Goal: Register for event/course

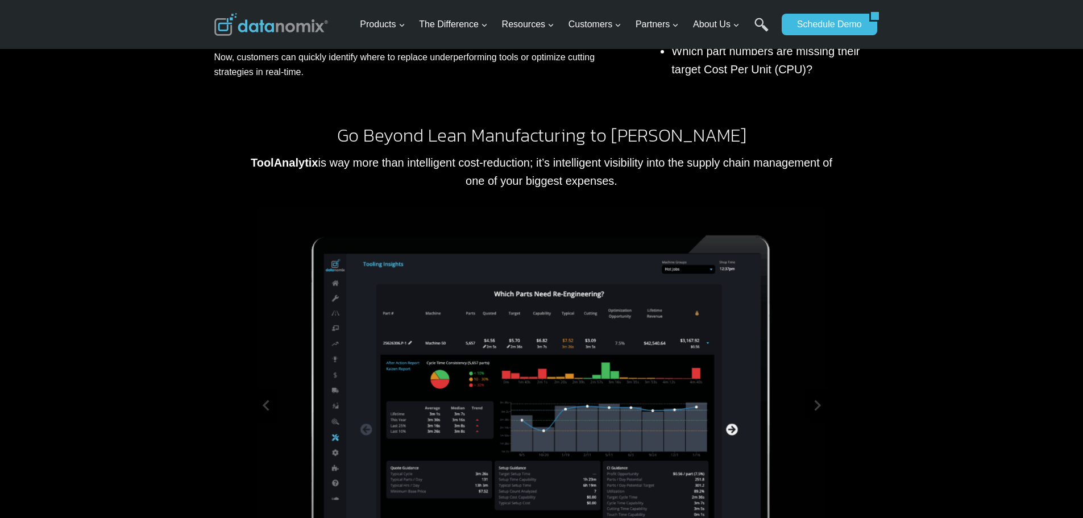
scroll to position [663, 0]
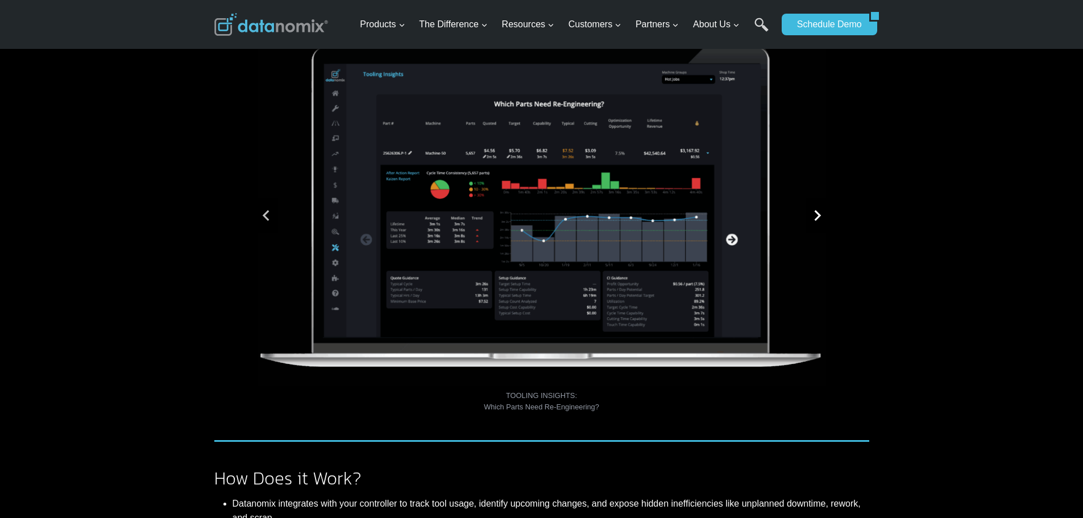
click at [819, 215] on icon "Next slide" at bounding box center [817, 215] width 7 height 11
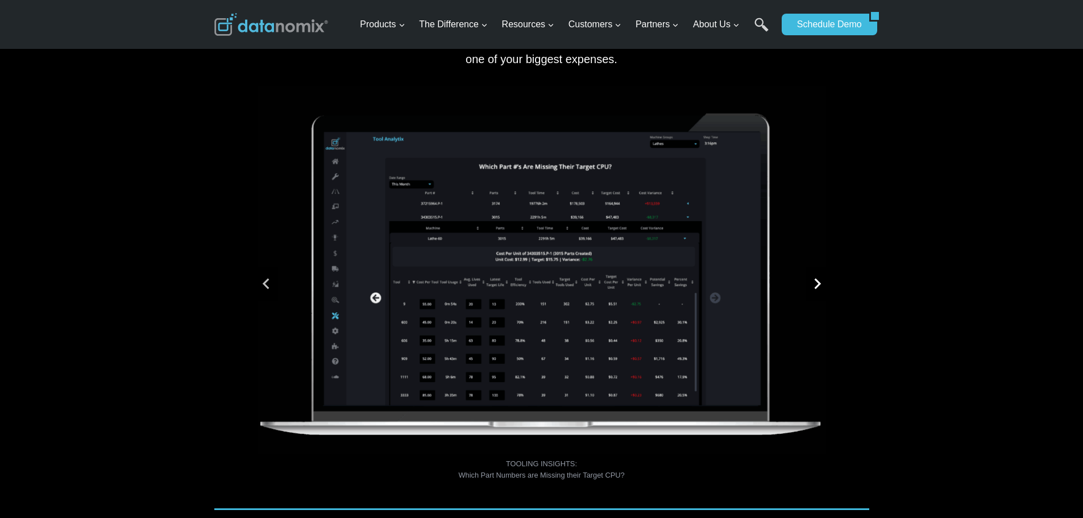
scroll to position [568, 0]
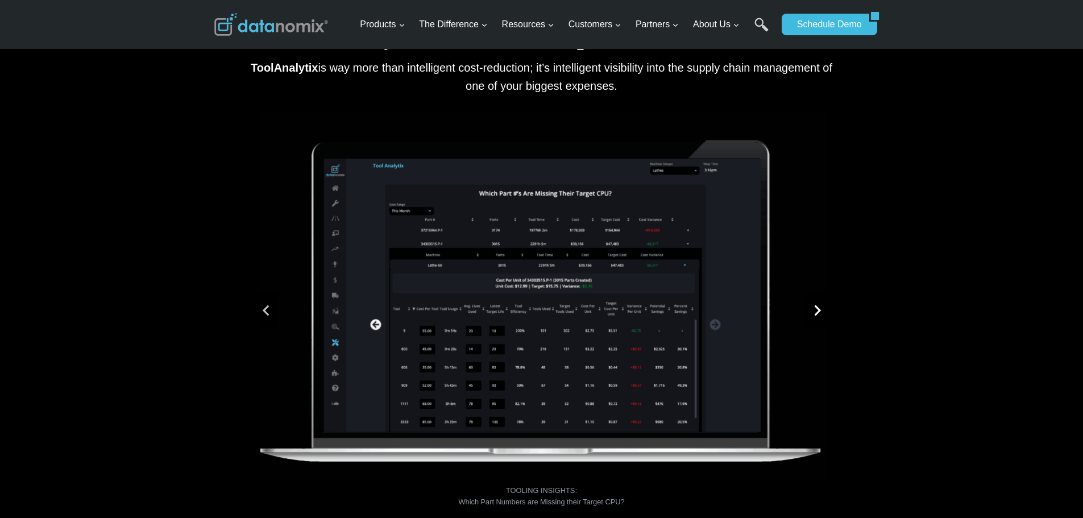
click at [814, 306] on icon "Go to first slide" at bounding box center [816, 310] width 11 height 11
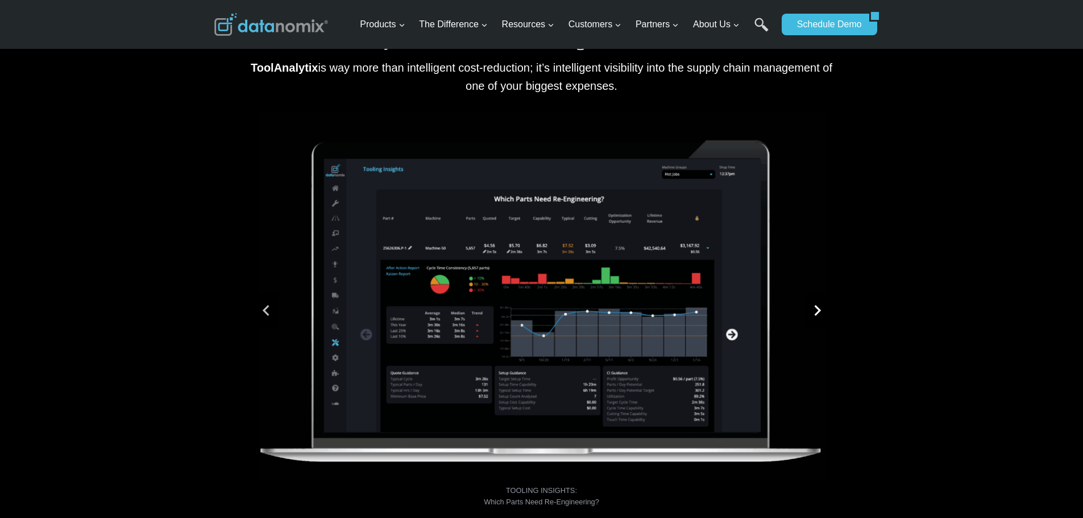
click at [814, 306] on icon "Next slide" at bounding box center [816, 310] width 11 height 11
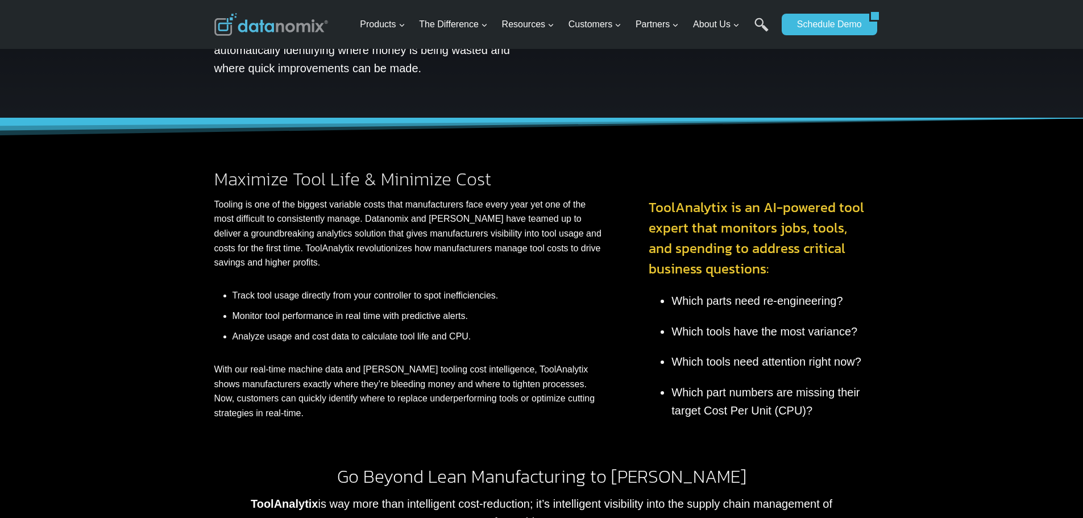
scroll to position [95, 0]
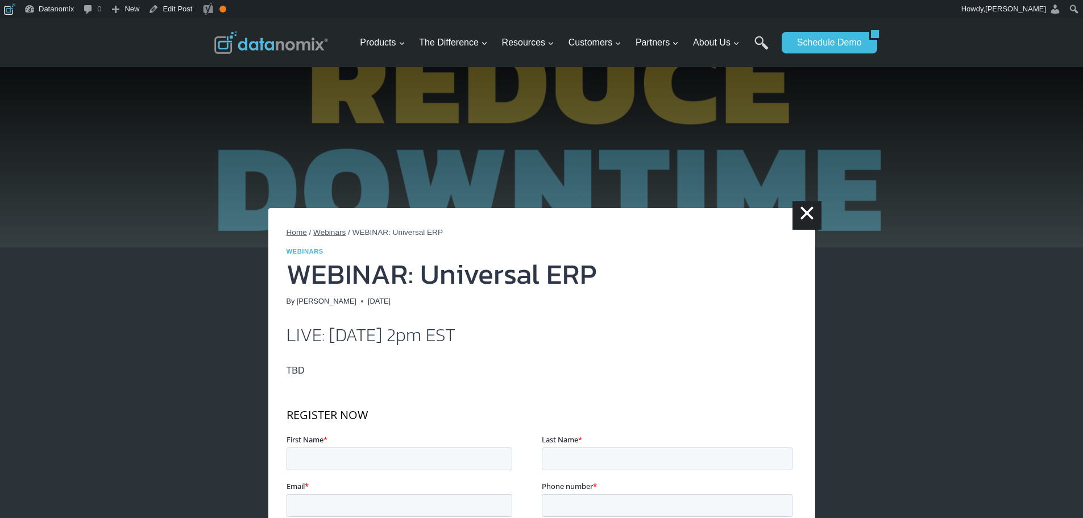
scroll to position [189, 0]
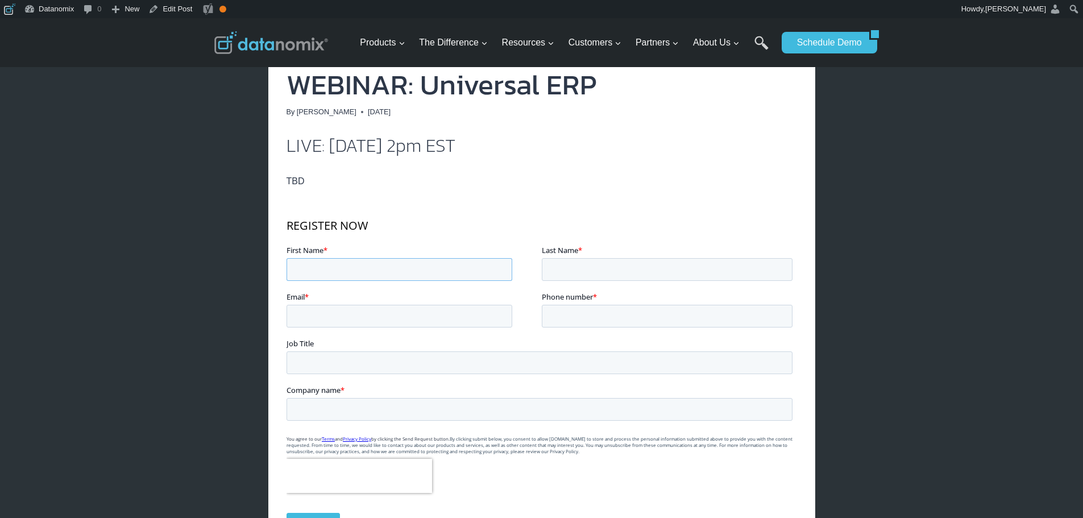
click at [403, 267] on input "First Name *" at bounding box center [399, 269] width 226 height 23
type input "Ember"
click at [622, 268] on input "Last Name *" at bounding box center [666, 269] width 251 height 23
type input "Davis"
click at [377, 313] on input "Email *" at bounding box center [399, 316] width 226 height 23
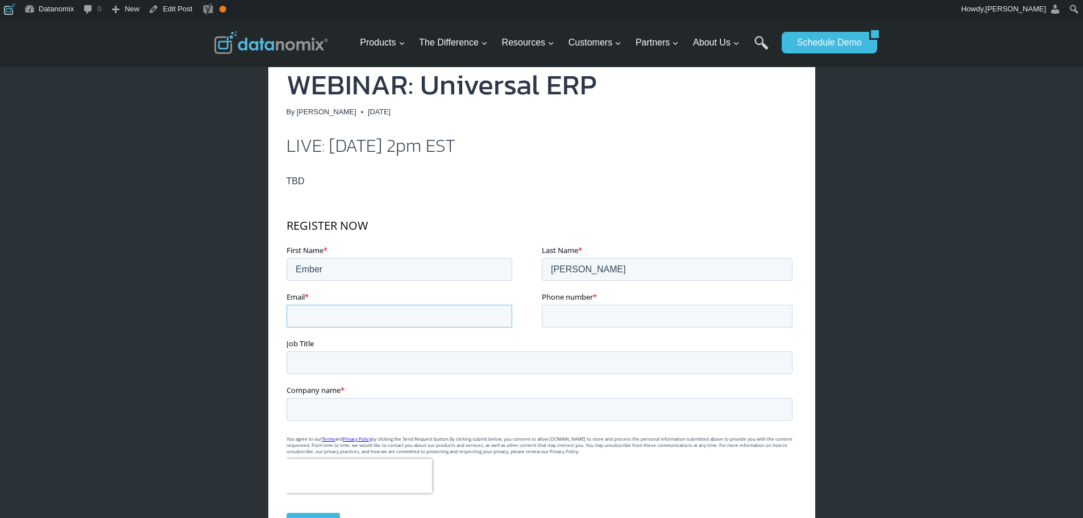
type input "edavis@datanomix.io"
click at [579, 314] on input "Phone number *" at bounding box center [666, 316] width 251 height 23
type input "8018560030"
click at [524, 361] on input "Job Title" at bounding box center [539, 362] width 506 height 23
type input "Product Marketing Manager"
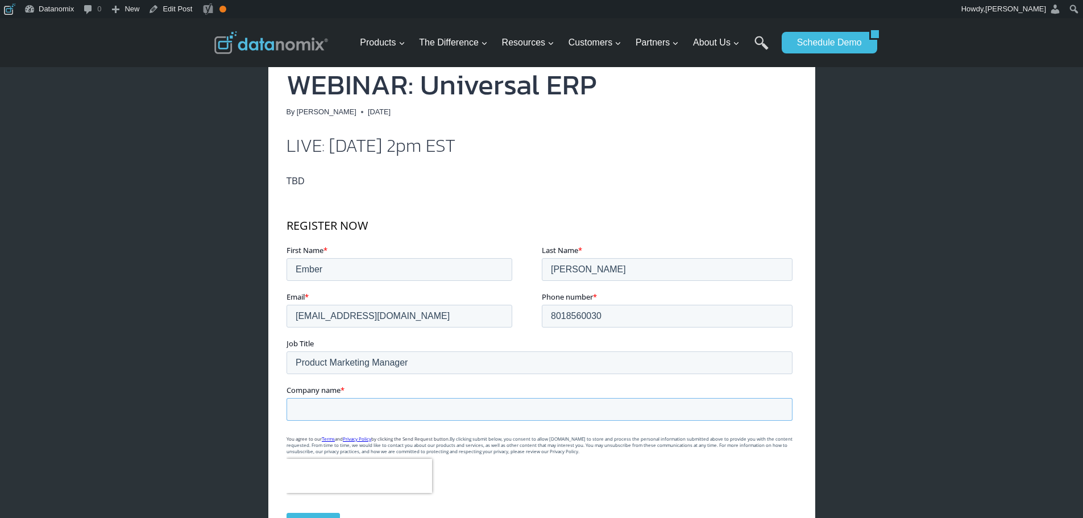
click at [435, 401] on input "Company name *" at bounding box center [539, 409] width 506 height 23
type input "Datanomix"
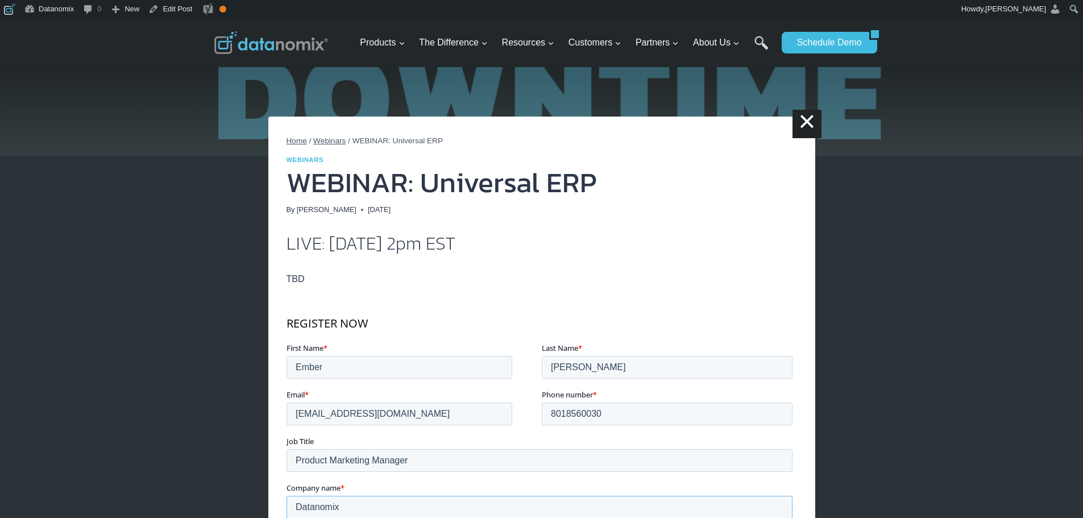
scroll to position [284, 0]
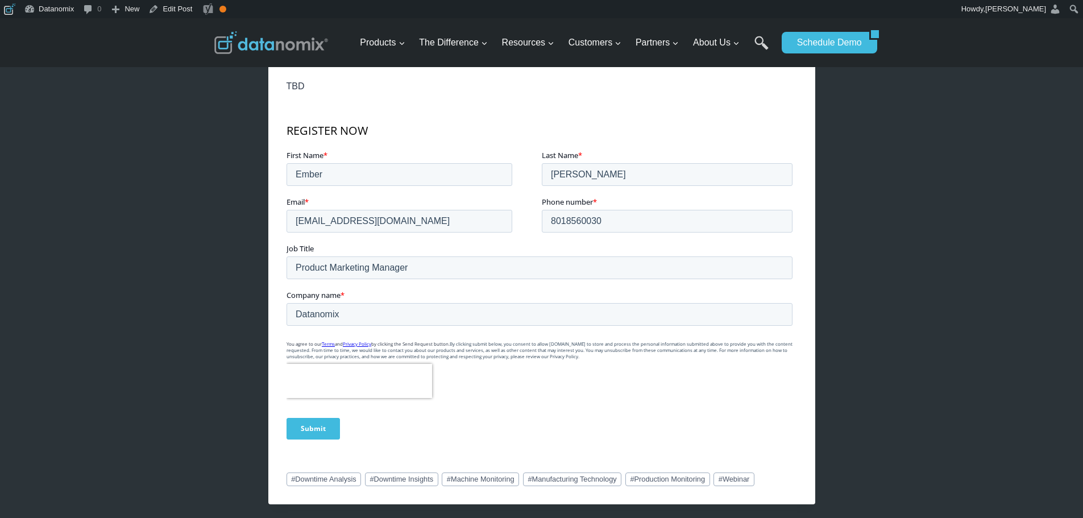
drag, startPoint x: 307, startPoint y: 427, endPoint x: 313, endPoint y: 427, distance: 5.7
click at [307, 427] on input "Submit" at bounding box center [312, 429] width 53 height 22
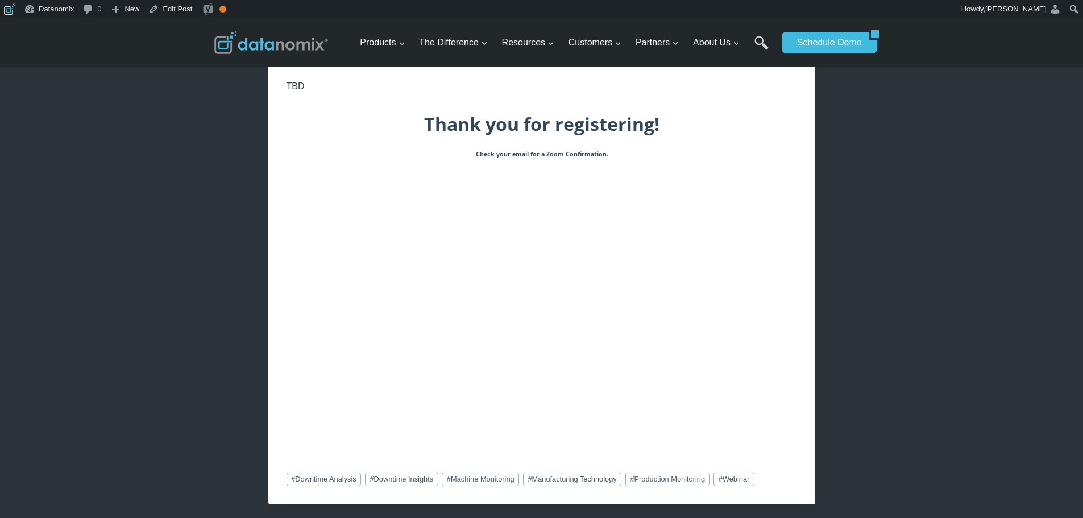
click at [593, 264] on body "Thank you for registering! Check your email for a Zoom Confirmation." at bounding box center [541, 278] width 510 height 334
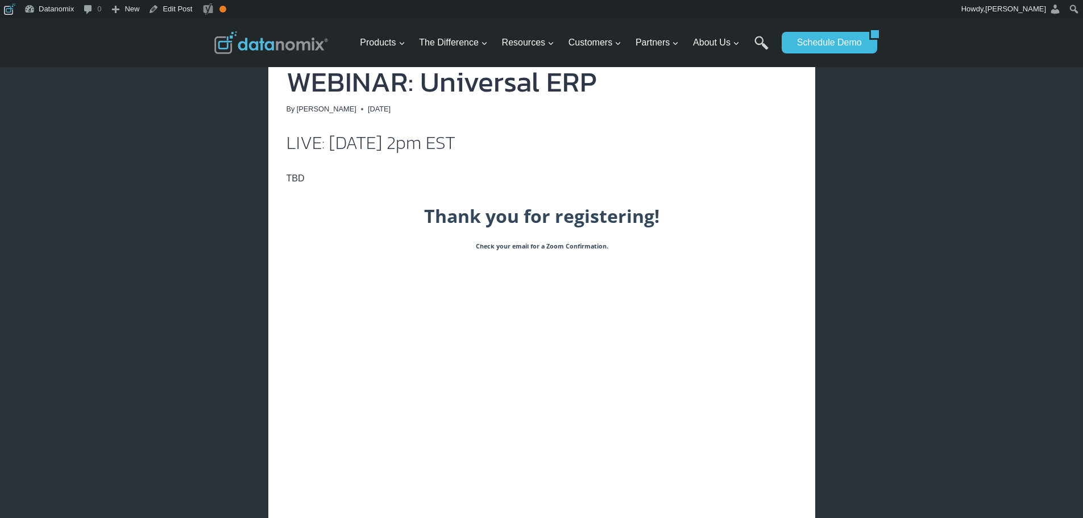
scroll to position [95, 0]
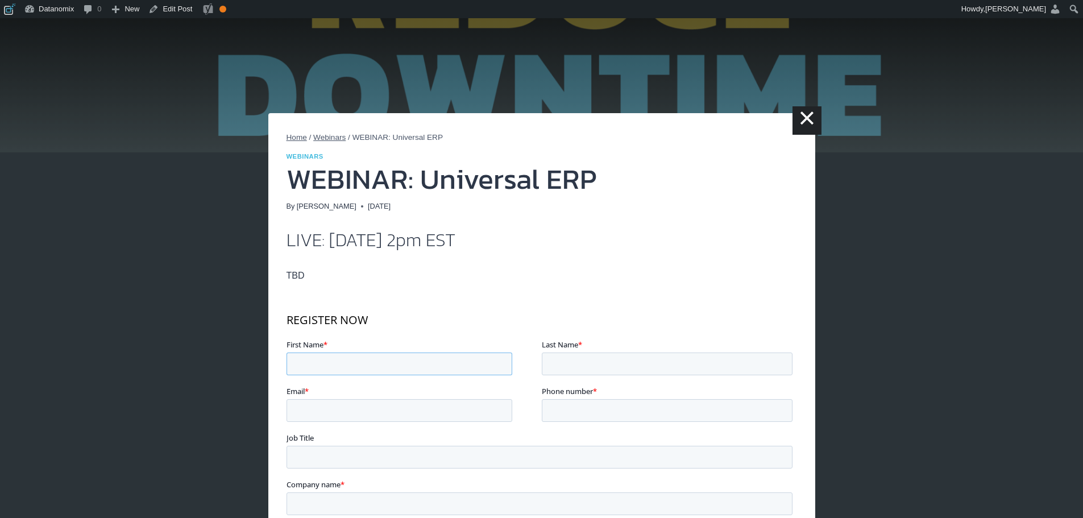
drag, startPoint x: 317, startPoint y: 357, endPoint x: 431, endPoint y: 373, distance: 116.0
click at [317, 357] on input "First Name *" at bounding box center [399, 363] width 226 height 23
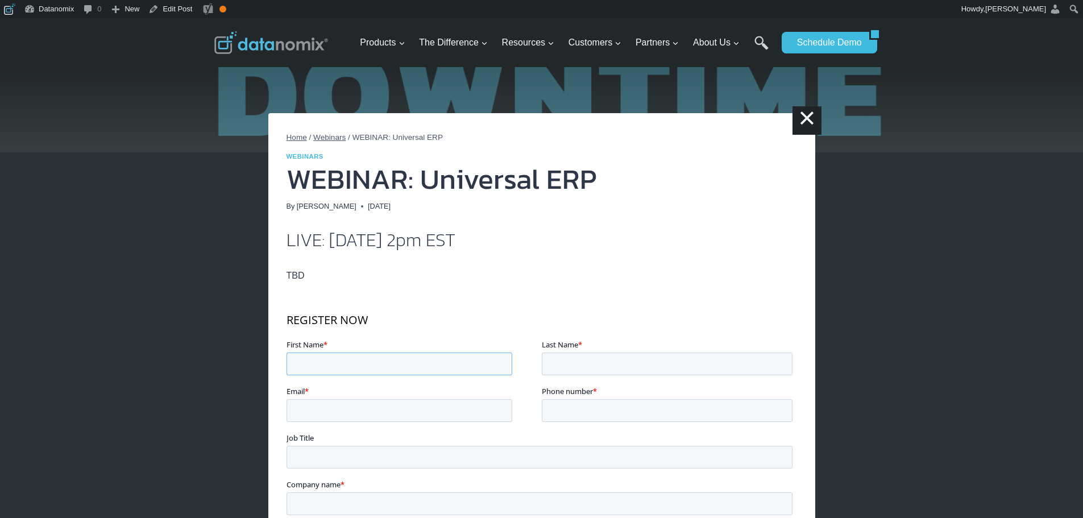
type input "Ember"
click at [597, 359] on input "Last Name *" at bounding box center [666, 363] width 251 height 23
type input "[PERSON_NAME]"
drag, startPoint x: 401, startPoint y: 415, endPoint x: 432, endPoint y: 413, distance: 31.3
click at [401, 415] on input "Email *" at bounding box center [399, 410] width 226 height 23
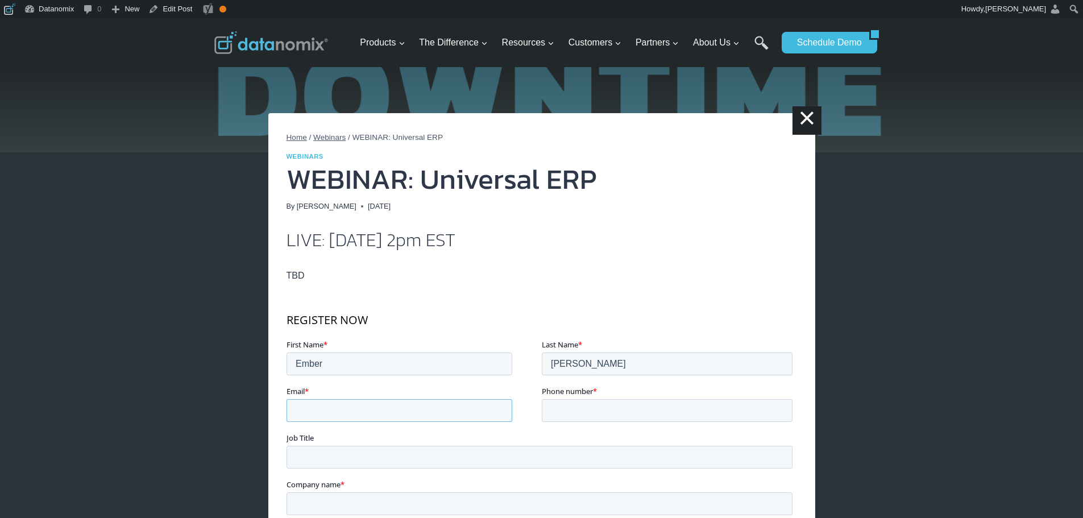
type input "[EMAIL_ADDRESS][DOMAIN_NAME]"
click at [595, 403] on input "Phone number *" at bounding box center [666, 410] width 251 height 23
type input "8018560030"
click at [414, 457] on input "Job Title" at bounding box center [539, 457] width 506 height 23
type input "Product Marketing Manager"
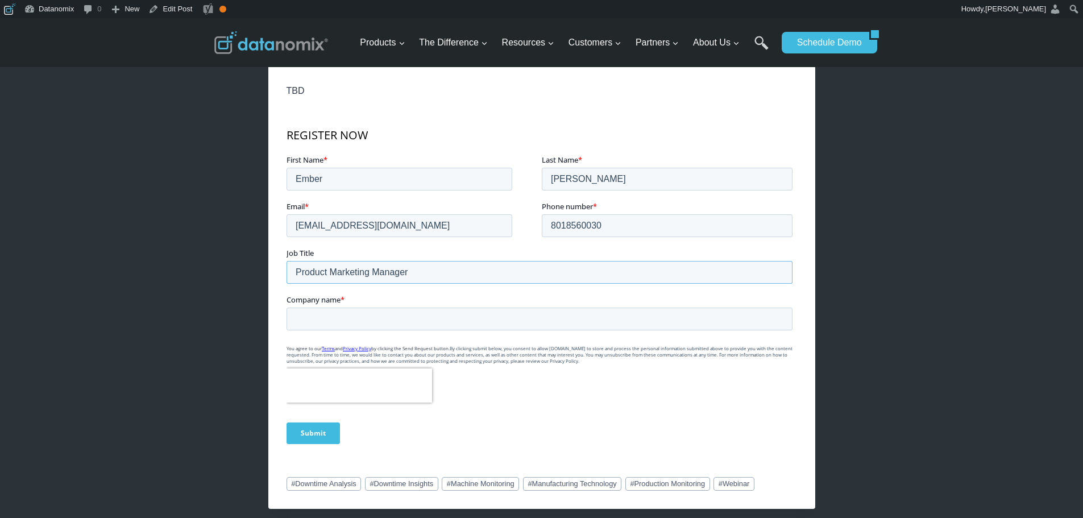
scroll to position [284, 0]
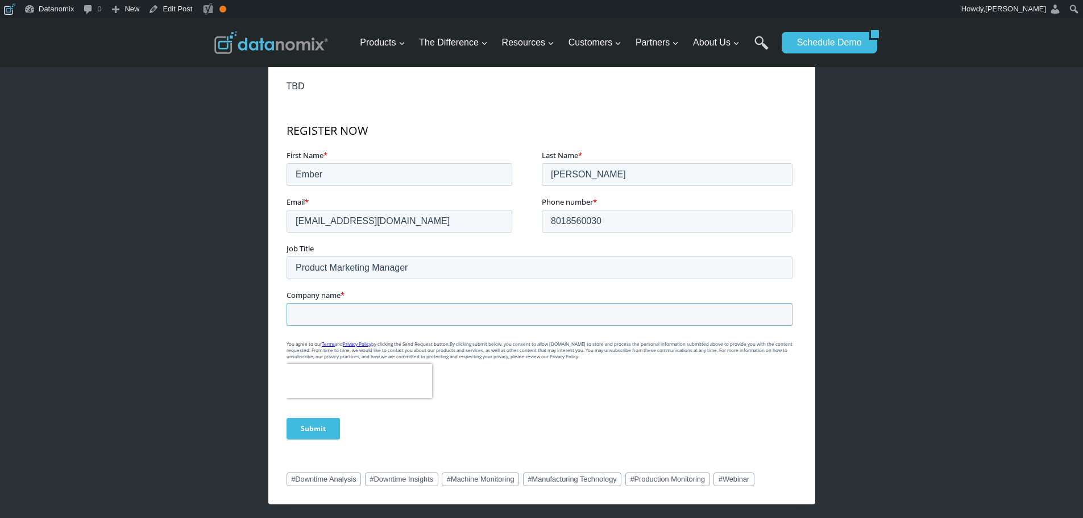
click at [410, 318] on input "Company name *" at bounding box center [539, 314] width 506 height 23
type input "Datanomix"
click at [369, 425] on div "Submit" at bounding box center [541, 428] width 510 height 41
click at [308, 422] on input "Submit" at bounding box center [312, 429] width 53 height 22
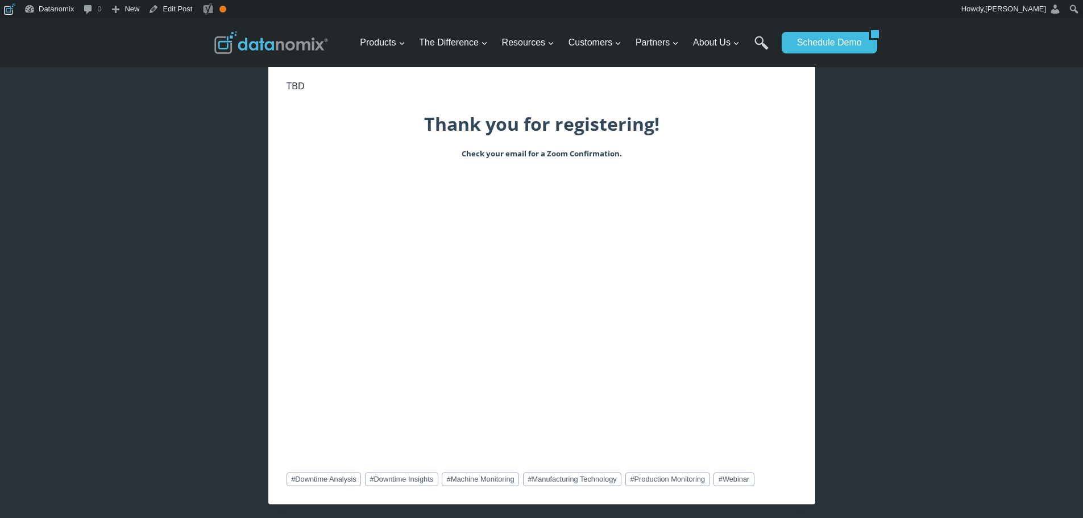
scroll to position [95, 0]
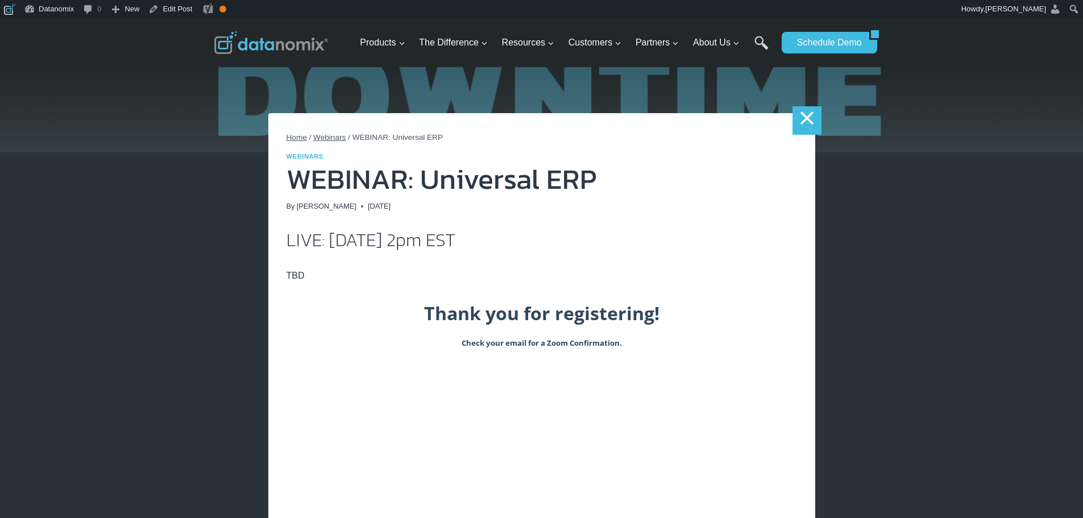
click at [816, 130] on link "×" at bounding box center [806, 120] width 28 height 28
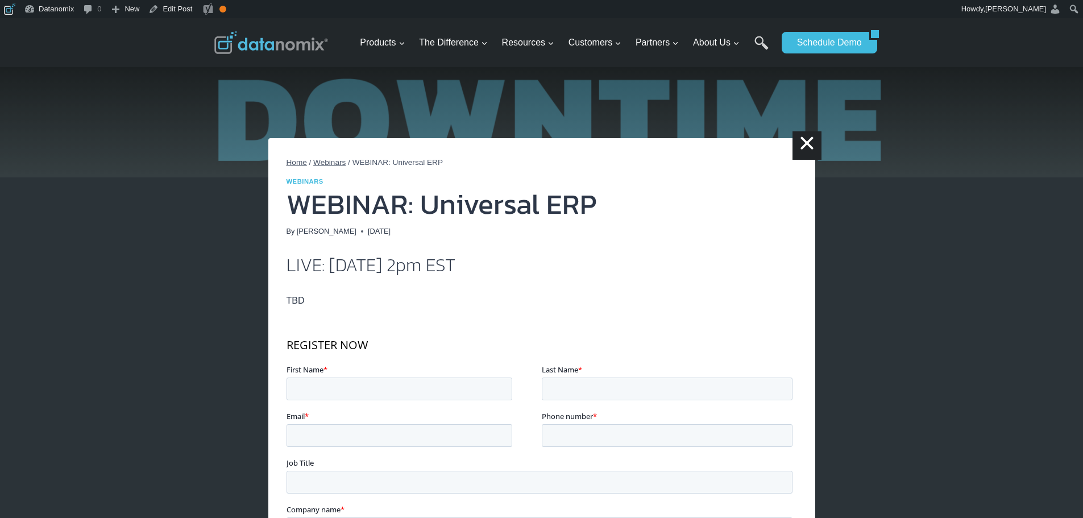
scroll to position [95, 0]
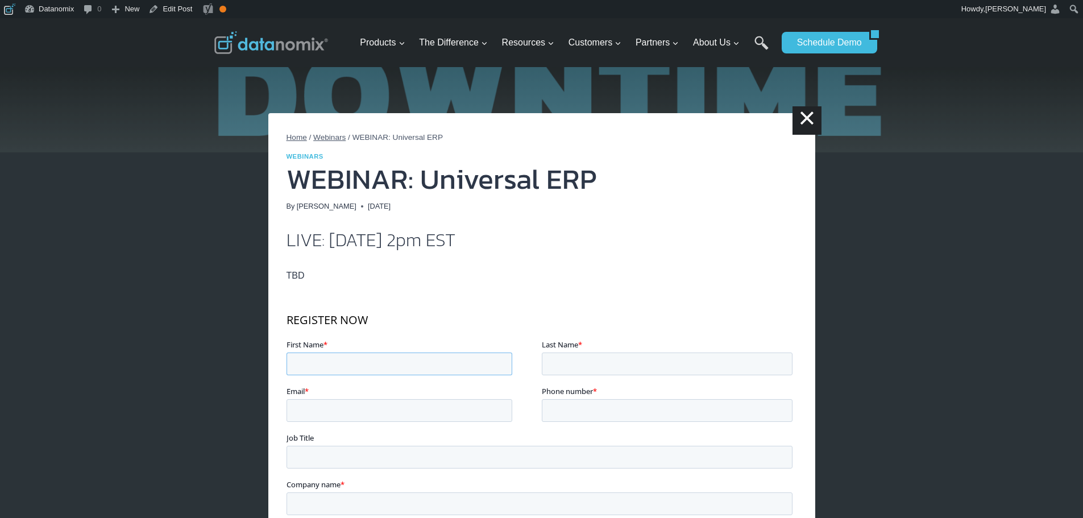
click at [359, 374] on input "First Name *" at bounding box center [399, 363] width 226 height 23
type input "Ember"
click at [666, 355] on input "Last Name *" at bounding box center [666, 363] width 251 height 23
type input "[PERSON_NAME]"
click at [417, 410] on input "Email *" at bounding box center [399, 410] width 226 height 23
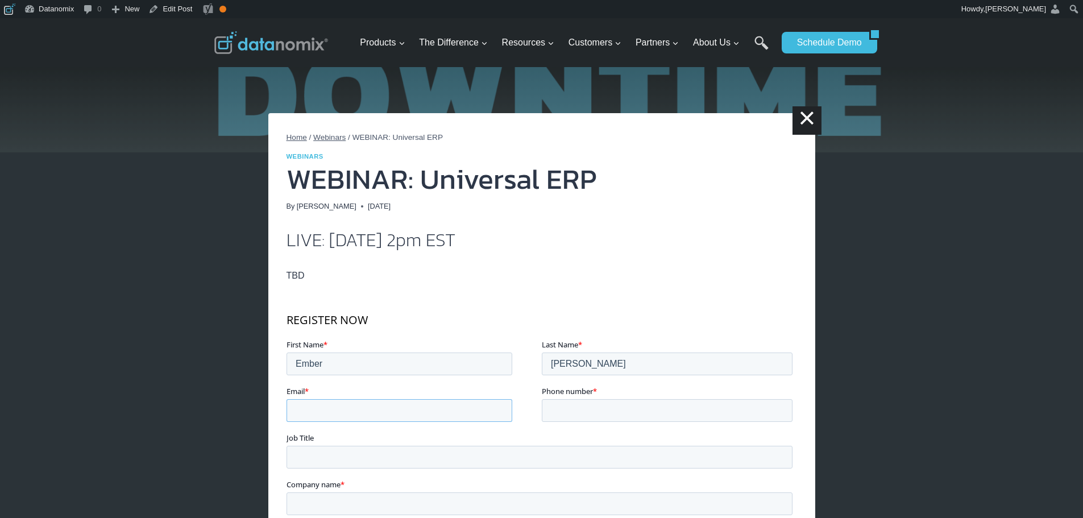
type input "edavis@datanomix.io"
click at [634, 401] on input "Phone number *" at bounding box center [666, 410] width 251 height 23
type input "8018560030"
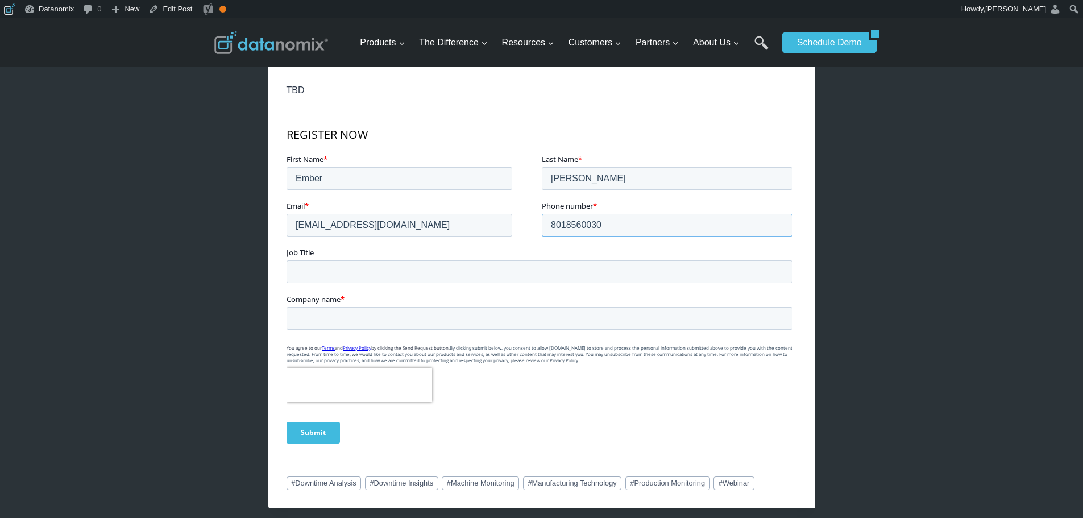
scroll to position [284, 0]
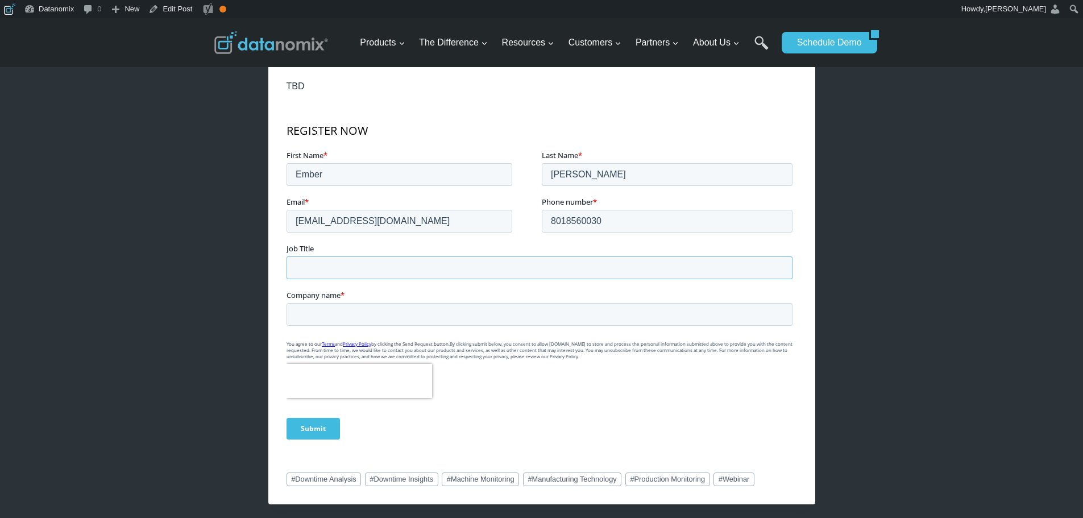
click at [615, 260] on input "Job Title" at bounding box center [539, 267] width 506 height 23
type input "Product Marketing Manager"
click at [403, 309] on input "Company name *" at bounding box center [539, 314] width 506 height 23
type input "Datanomix"
click at [490, 442] on div "Submit" at bounding box center [541, 428] width 510 height 41
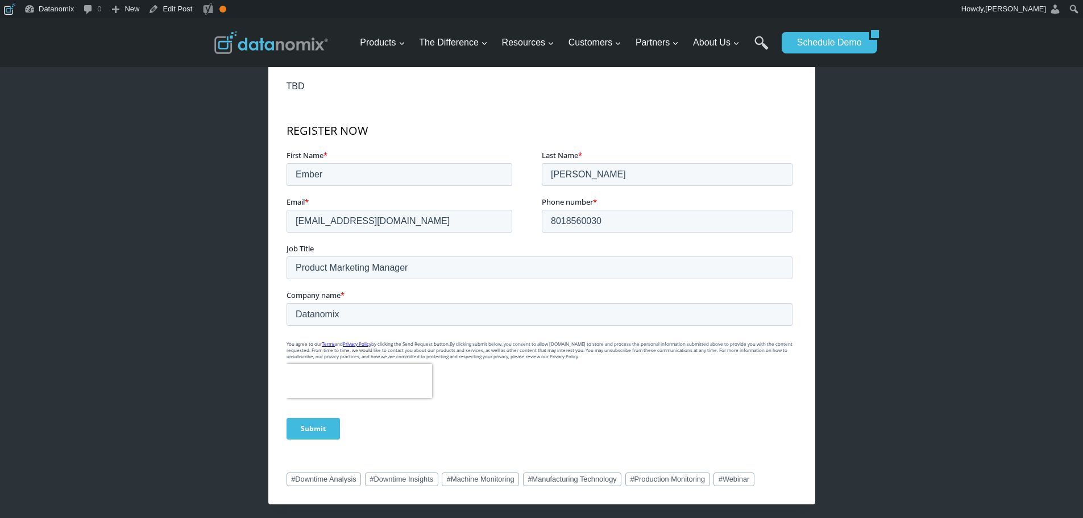
click at [315, 429] on input "Submit" at bounding box center [312, 429] width 53 height 22
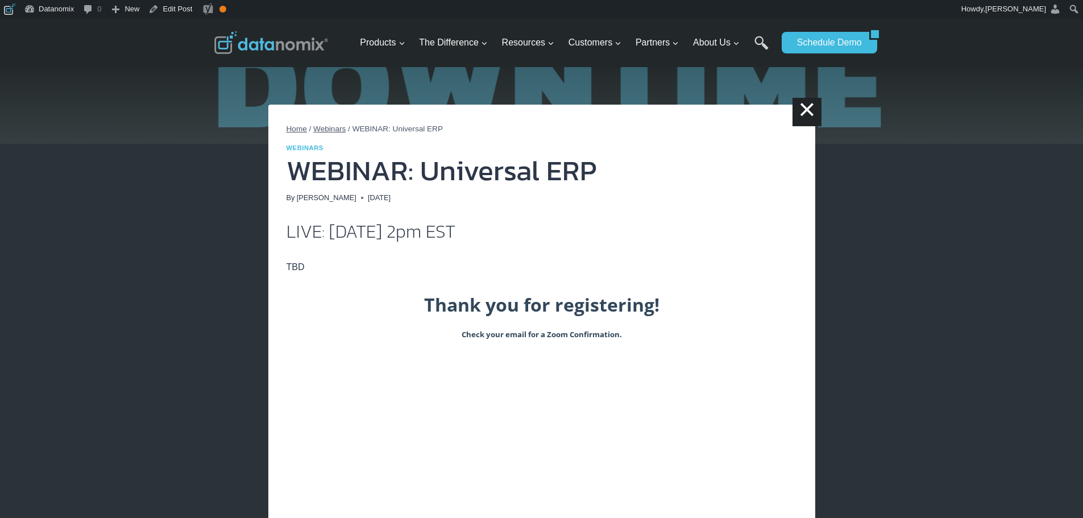
scroll to position [0, 0]
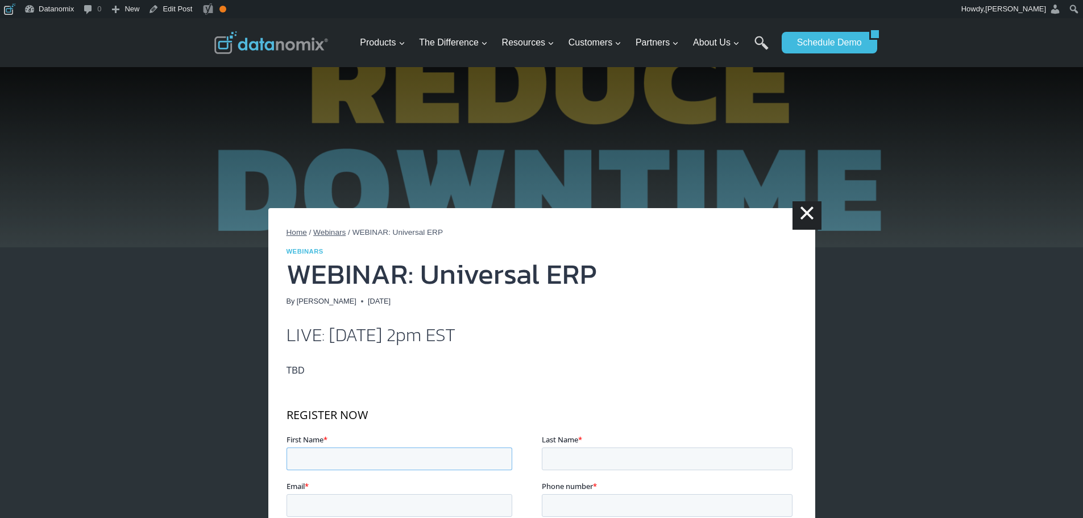
click at [416, 461] on input "First Name *" at bounding box center [399, 458] width 226 height 23
type input "Ember"
click at [644, 446] on div "Last Name *" at bounding box center [668, 452] width 255 height 36
click at [584, 455] on input "Last Name *" at bounding box center [666, 458] width 251 height 23
type input "[PERSON_NAME]"
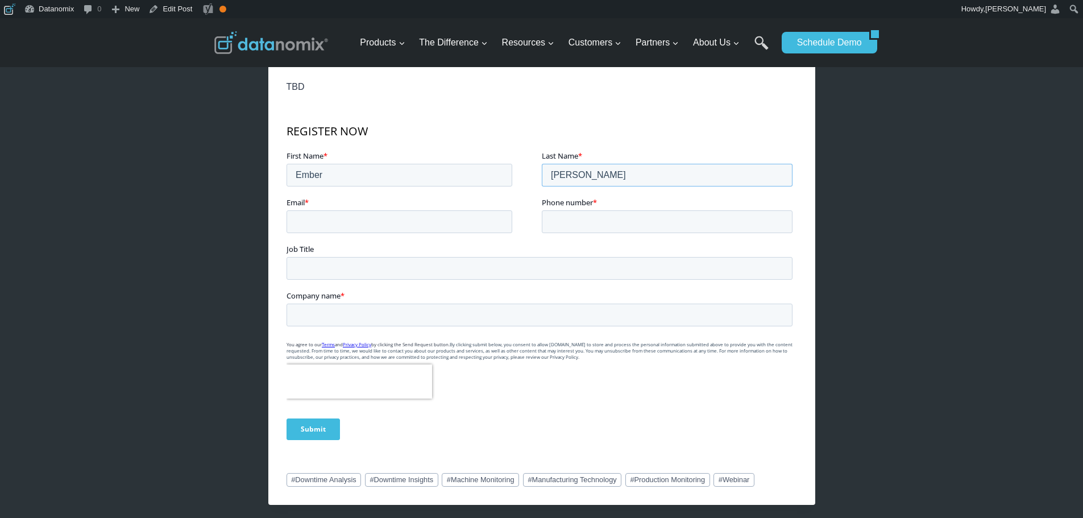
scroll to position [284, 0]
click at [368, 210] on input "Email *" at bounding box center [399, 221] width 226 height 23
type input "[EMAIL_ADDRESS][DOMAIN_NAME]"
click at [664, 226] on input "Phone number *" at bounding box center [666, 221] width 251 height 23
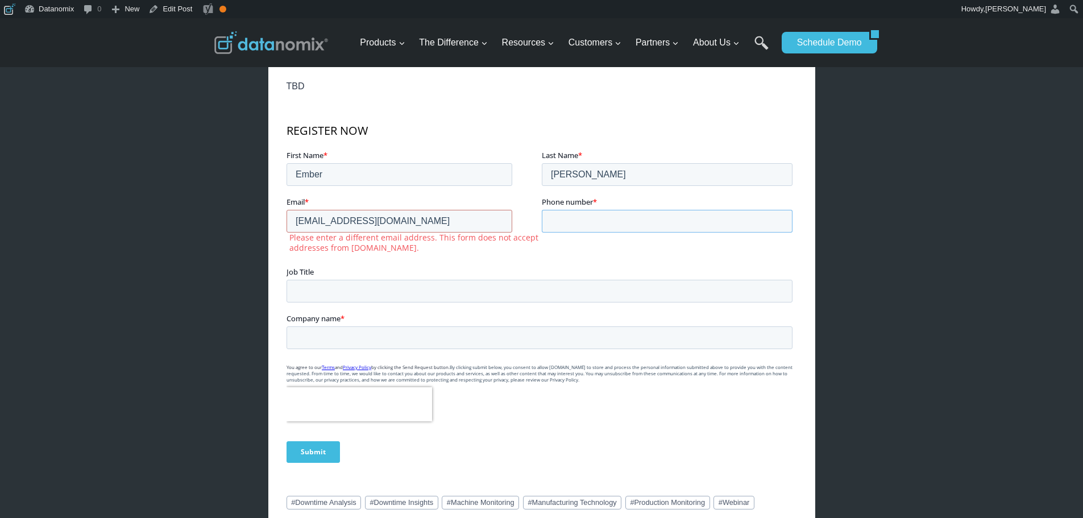
type input "8018560030"
click at [521, 289] on input "Job Title" at bounding box center [539, 291] width 506 height 23
